Goal: Information Seeking & Learning: Learn about a topic

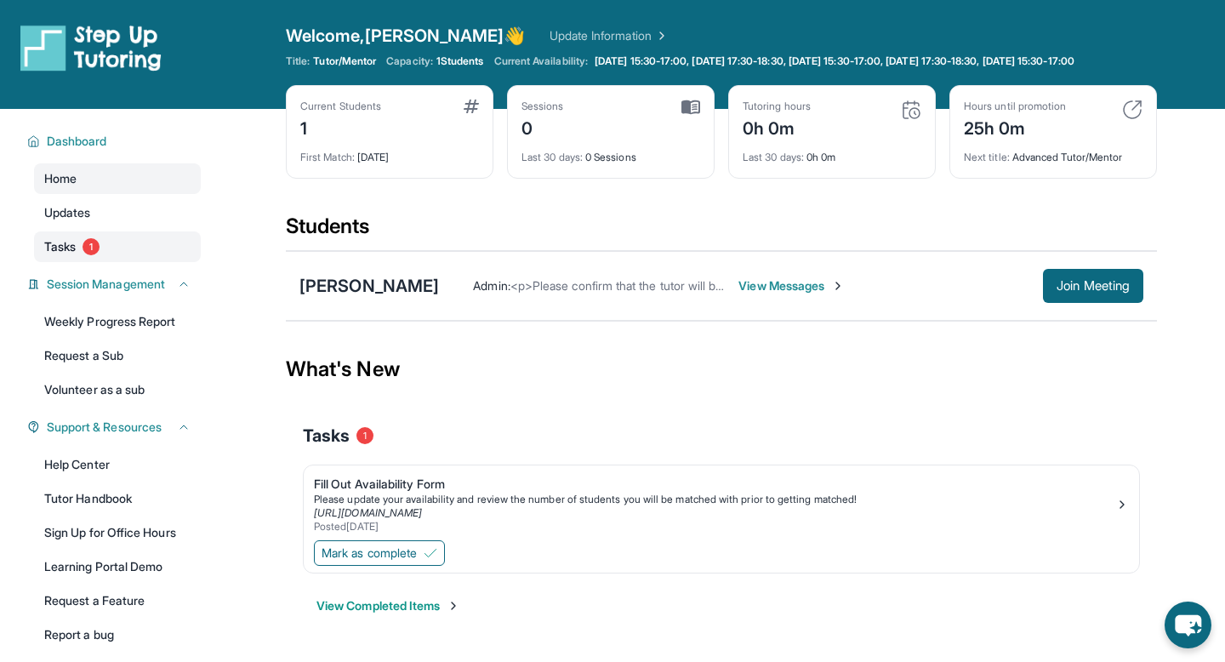
click at [122, 259] on link "Tasks 1" at bounding box center [117, 246] width 167 height 31
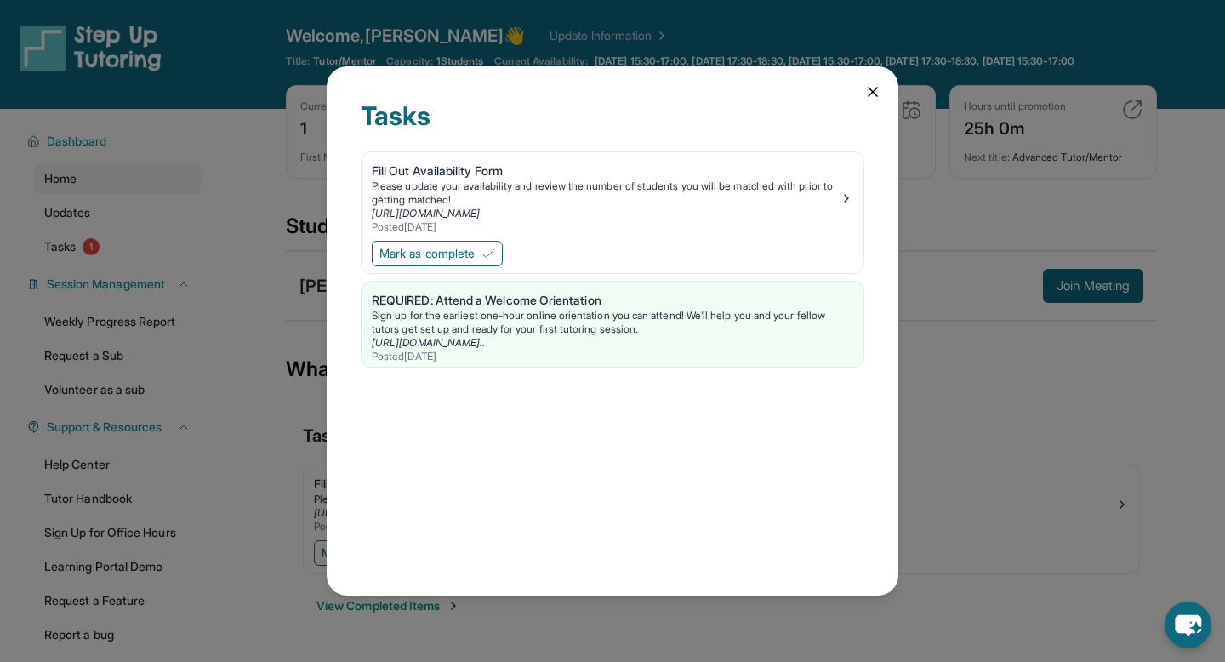
click at [871, 92] on icon at bounding box center [873, 92] width 9 height 9
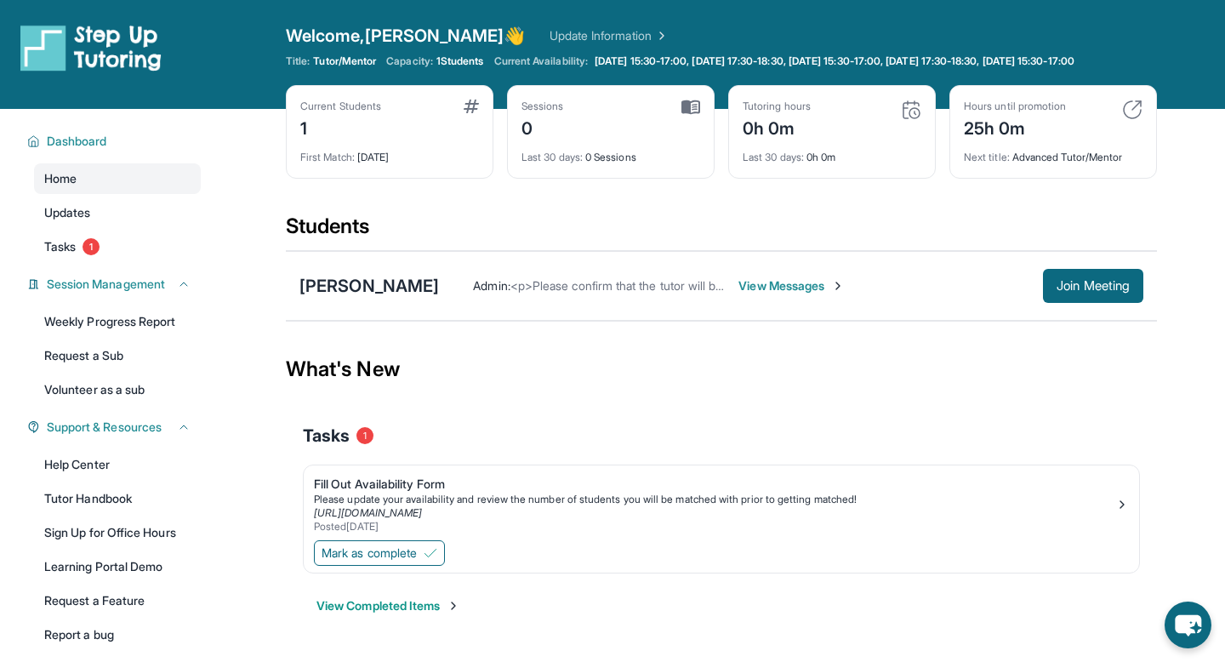
click at [738, 294] on span "View Messages" at bounding box center [791, 285] width 106 height 17
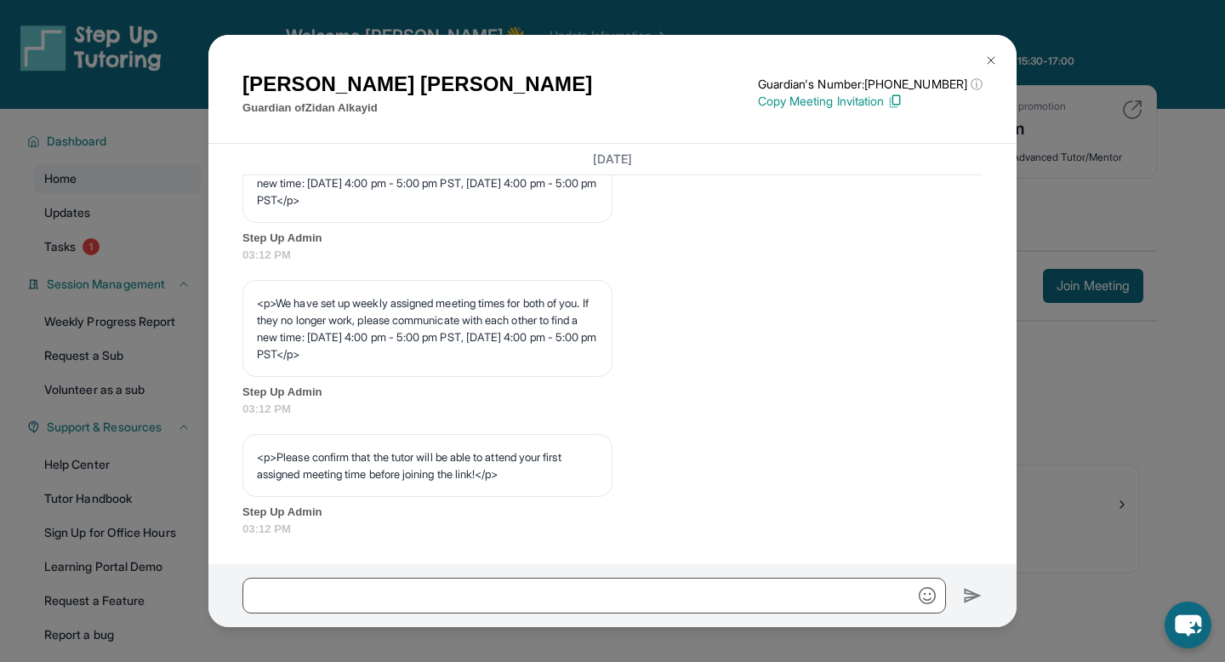
scroll to position [883, 0]
click at [979, 60] on button at bounding box center [991, 60] width 34 height 34
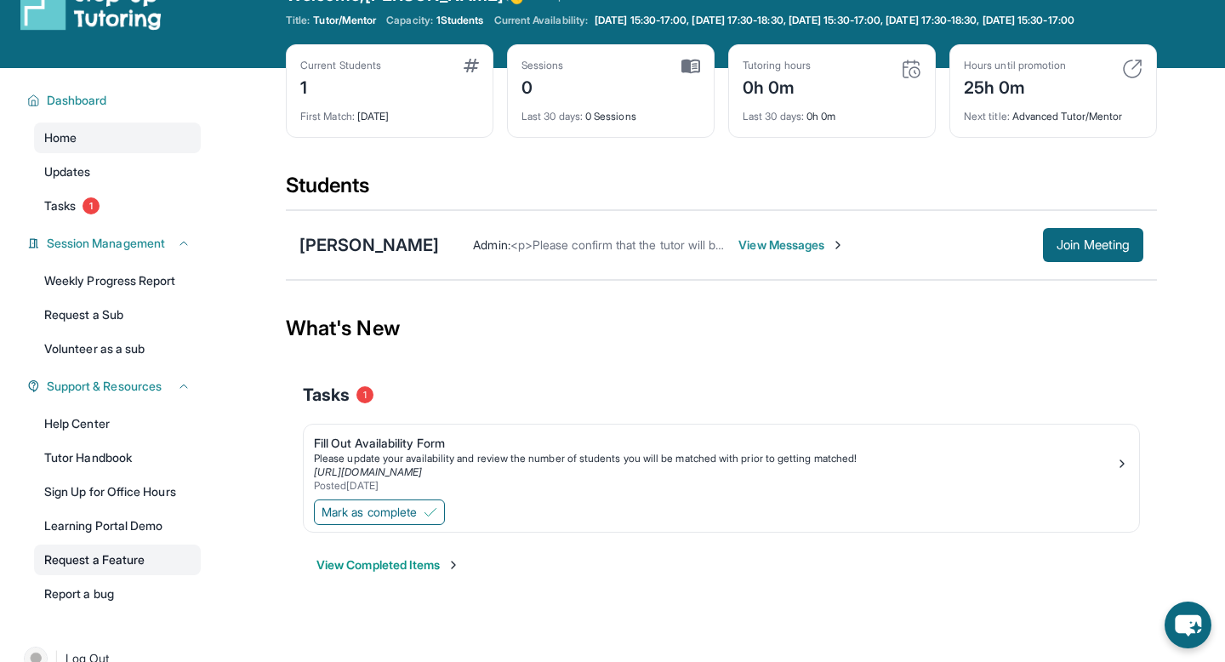
scroll to position [46, 0]
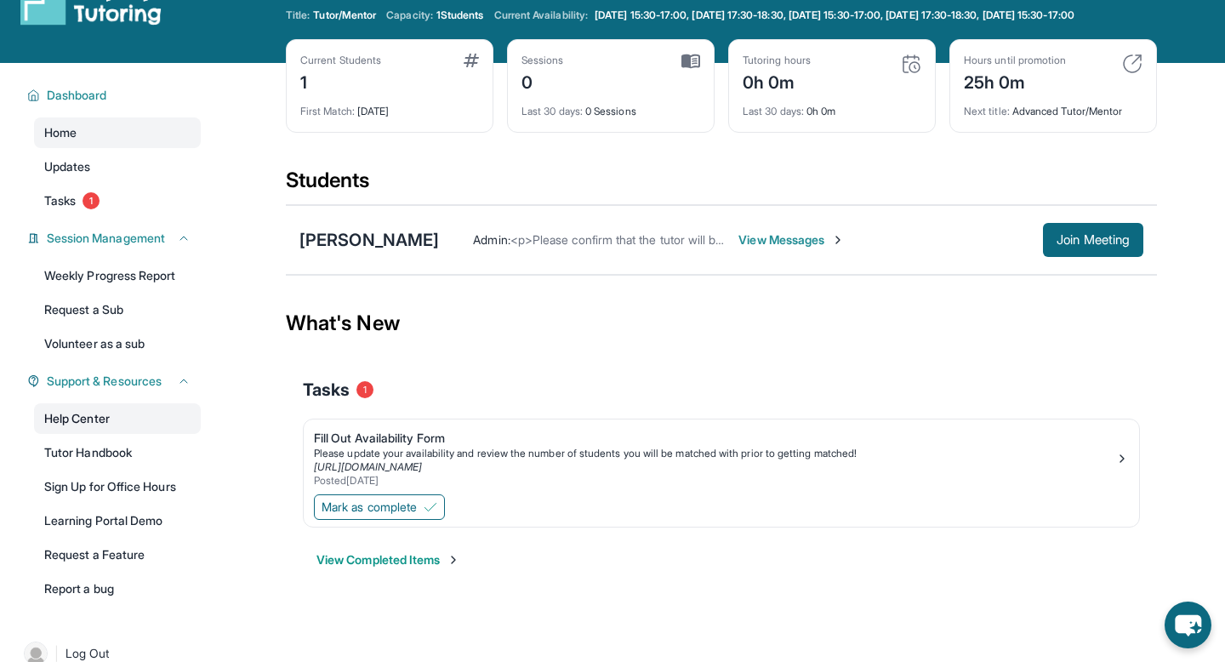
click at [99, 430] on link "Help Center" at bounding box center [117, 418] width 167 height 31
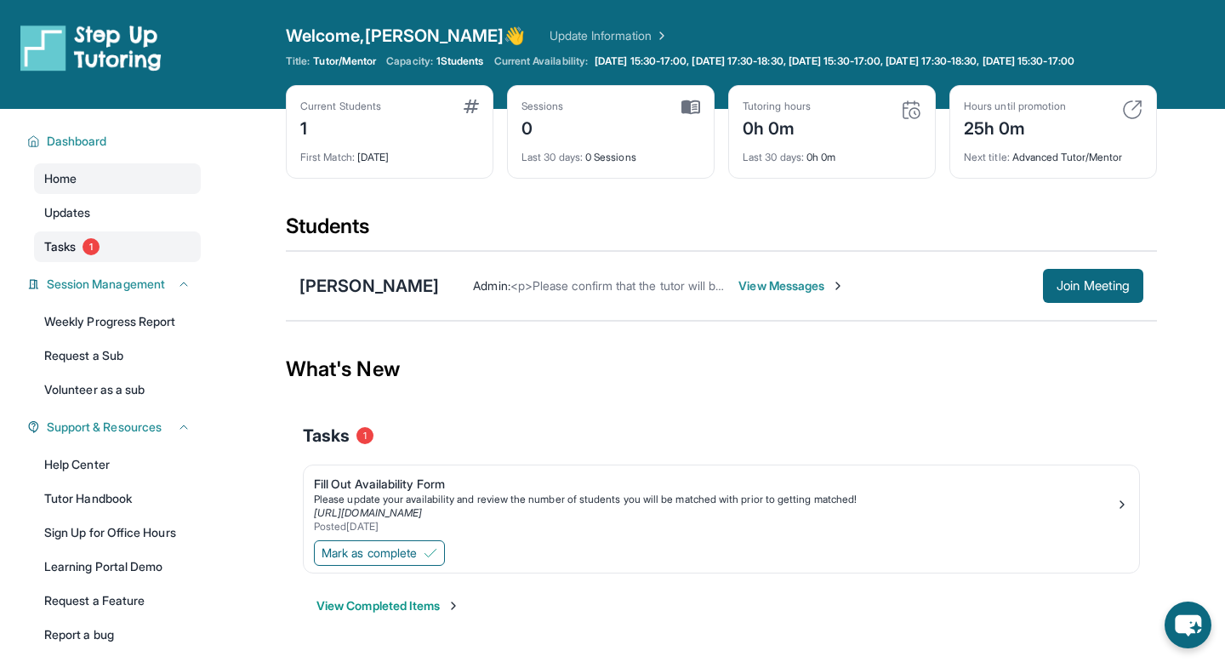
click at [88, 249] on link "Tasks 1" at bounding box center [117, 246] width 167 height 31
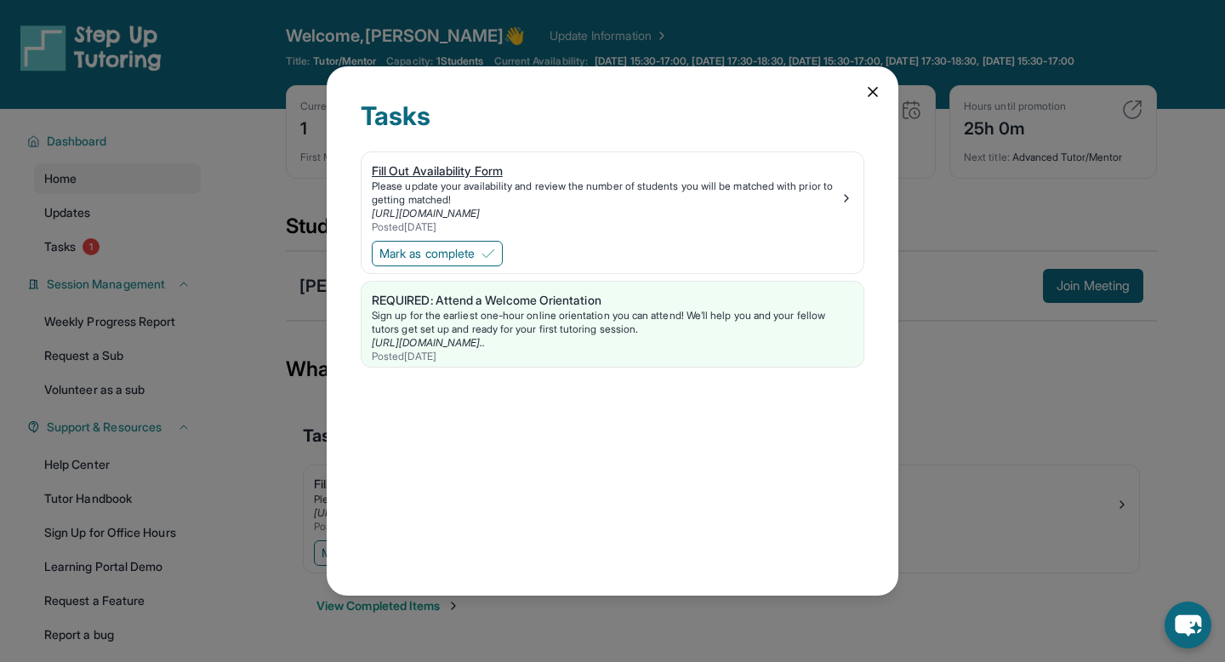
click at [535, 194] on div "Please update your availability and review the number of students you will be m…" at bounding box center [606, 192] width 468 height 27
click at [865, 97] on icon at bounding box center [872, 91] width 17 height 17
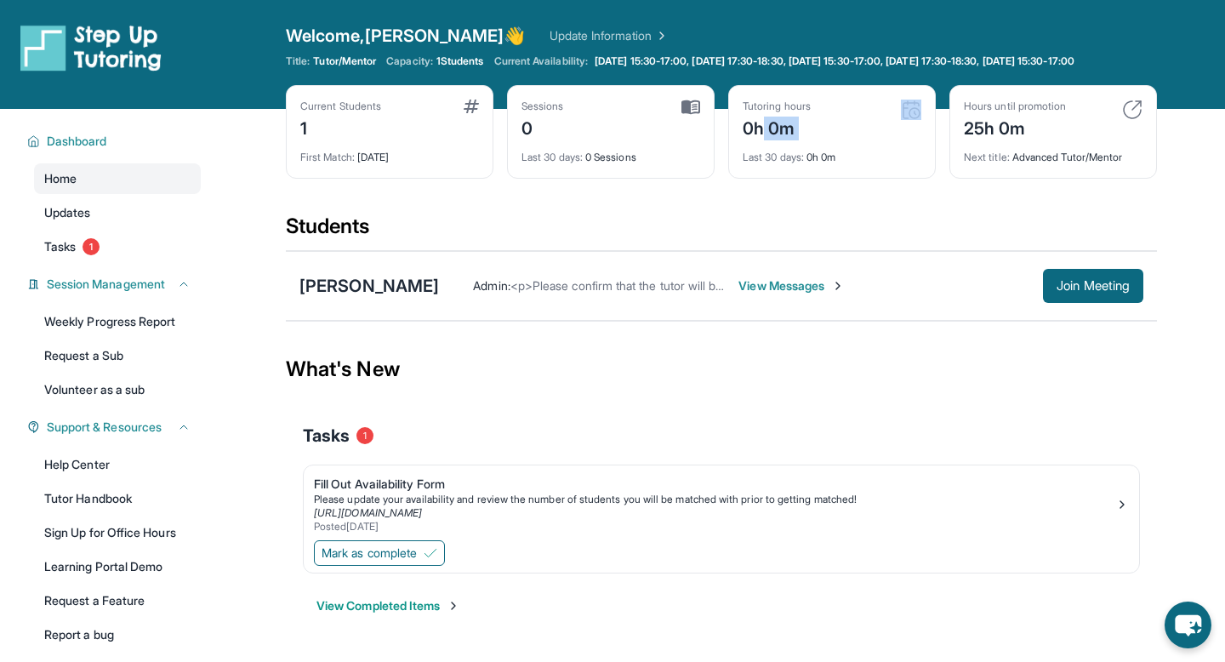
drag, startPoint x: 765, startPoint y: 136, endPoint x: 789, endPoint y: 169, distance: 41.3
click at [789, 169] on div "Tutoring hours 0h 0m Last 30 days : 0h 0m" at bounding box center [832, 132] width 208 height 94
click at [789, 163] on span "Last 30 days :" at bounding box center [773, 157] width 61 height 13
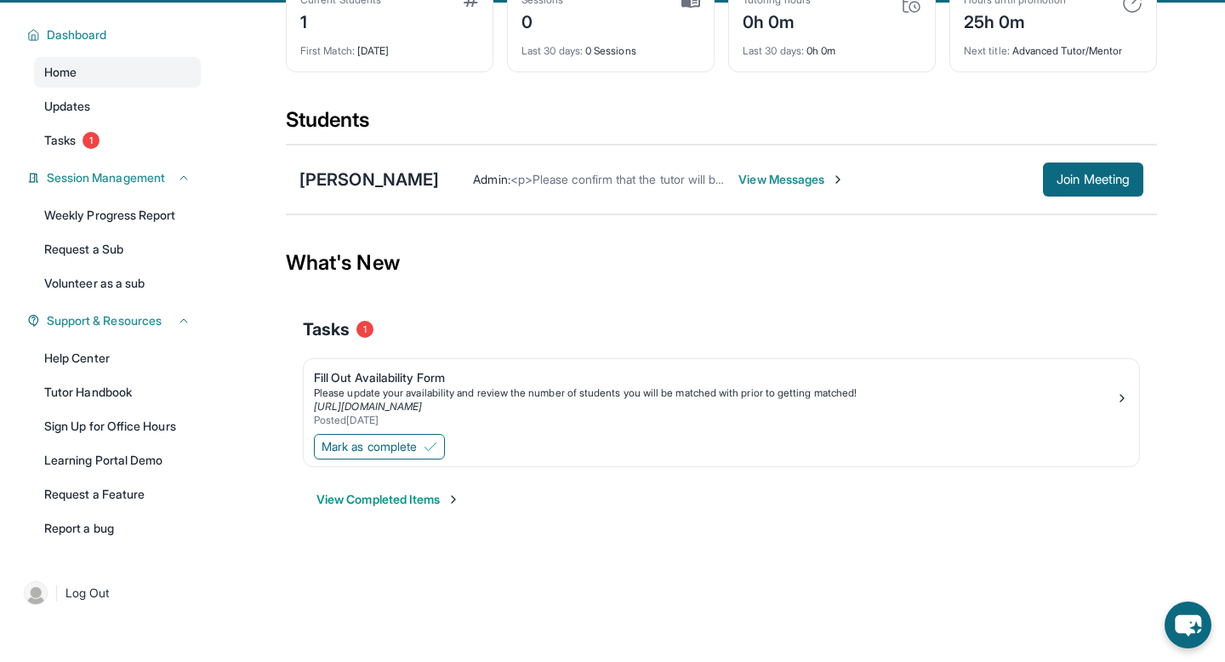
scroll to position [105, 0]
click at [110, 157] on link "Tasks 1" at bounding box center [117, 141] width 167 height 31
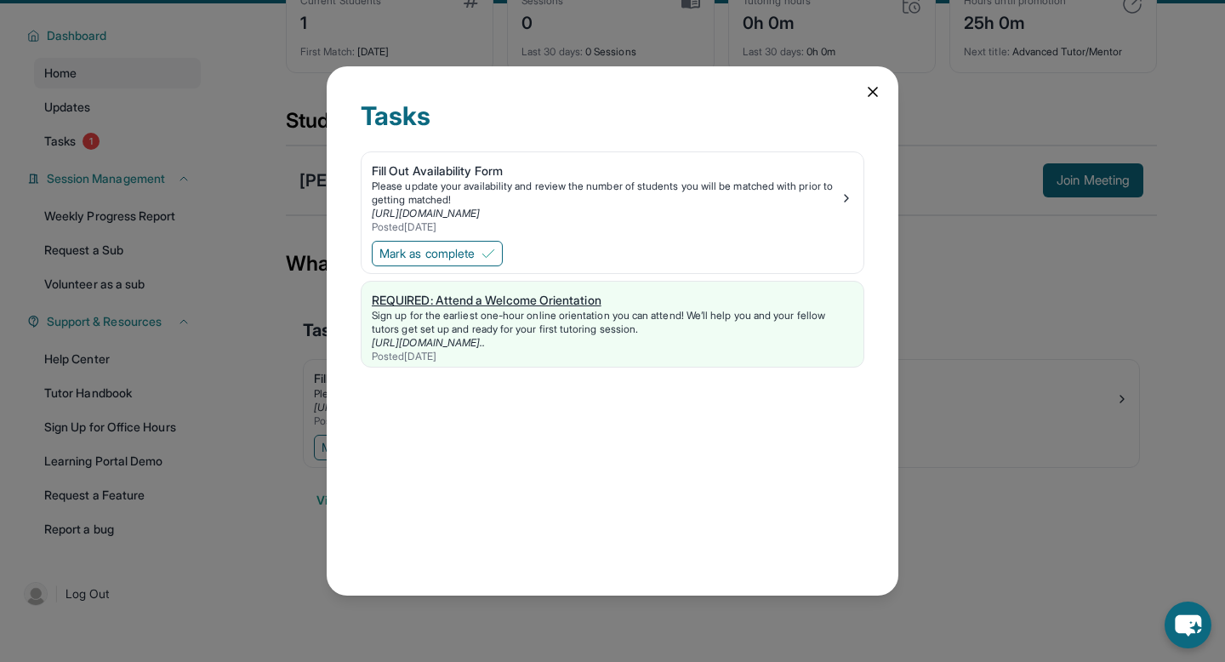
click at [554, 350] on div "Posted [DATE]" at bounding box center [612, 357] width 481 height 14
click at [852, 83] on div "Tasks Fill Out Availability Form Please update your availability and review the…" at bounding box center [613, 330] width 572 height 529
click at [874, 87] on icon at bounding box center [872, 91] width 17 height 17
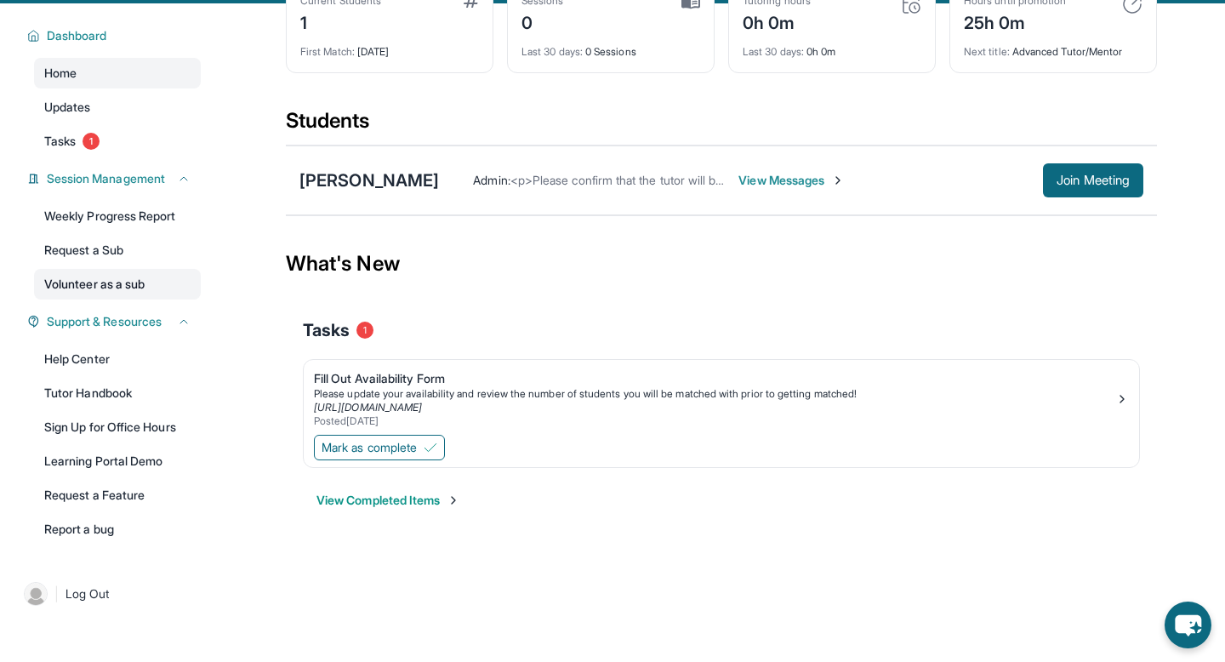
click at [128, 293] on link "Volunteer as a sub" at bounding box center [117, 284] width 167 height 31
click at [121, 374] on link "Help Center" at bounding box center [117, 359] width 167 height 31
